Goal: Task Accomplishment & Management: Manage account settings

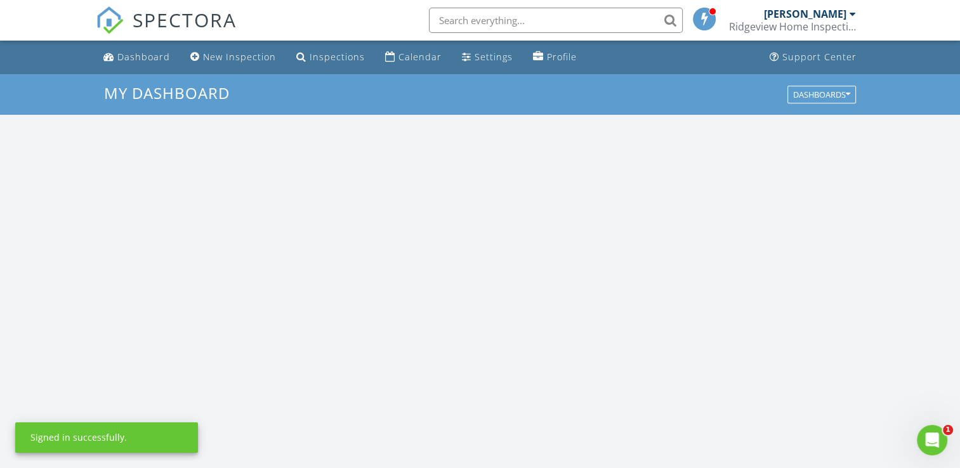
scroll to position [1175, 980]
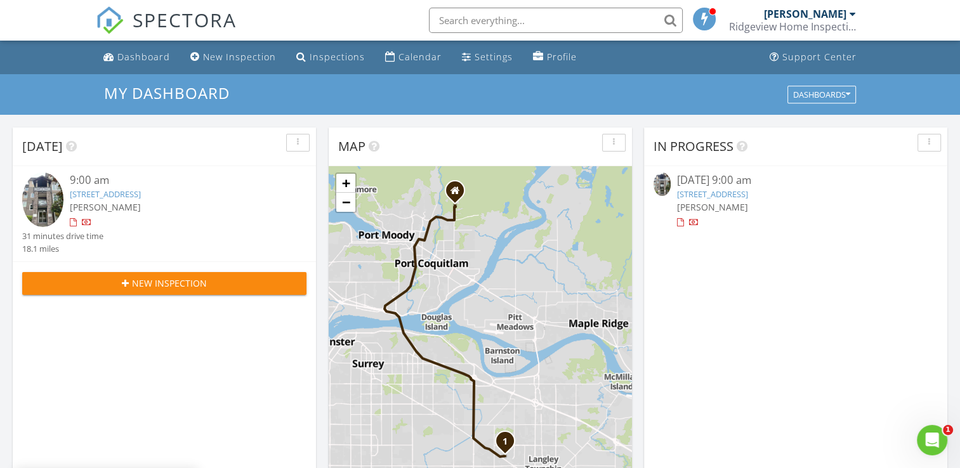
click at [51, 196] on img at bounding box center [42, 200] width 41 height 55
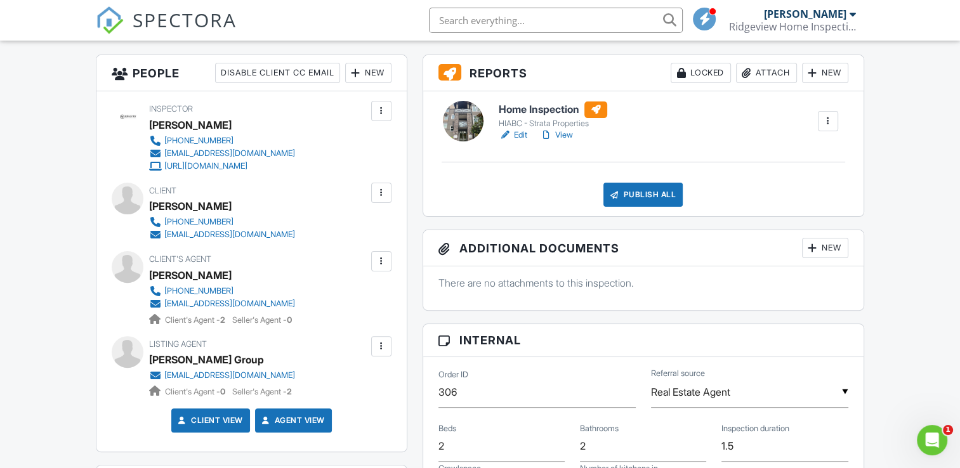
click at [514, 135] on link "Edit" at bounding box center [513, 135] width 29 height 13
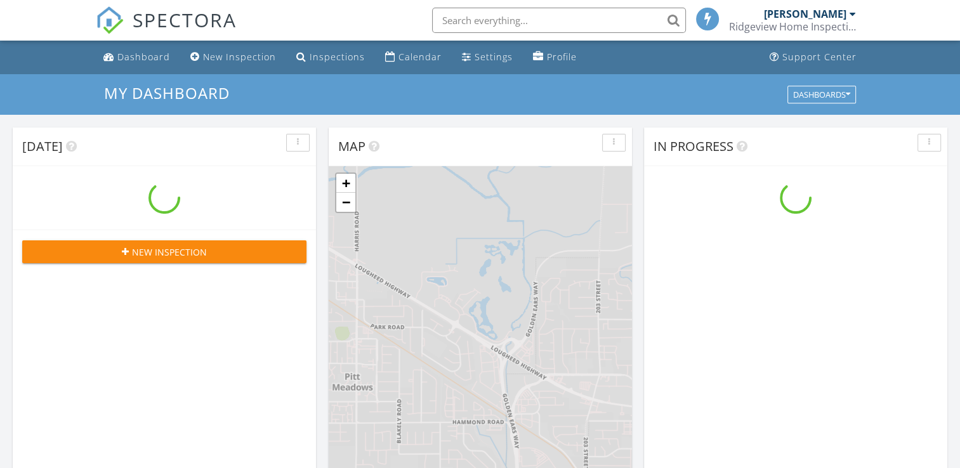
scroll to position [1175, 980]
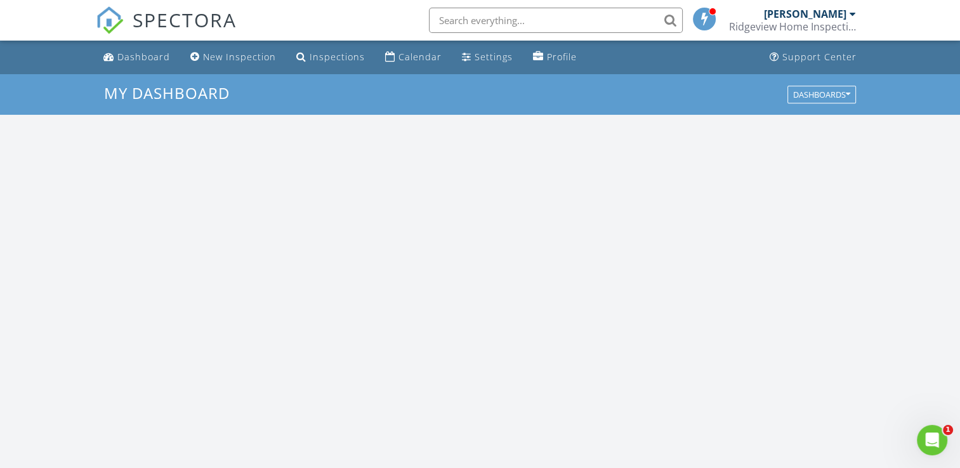
scroll to position [1175, 980]
